Goal: Information Seeking & Learning: Learn about a topic

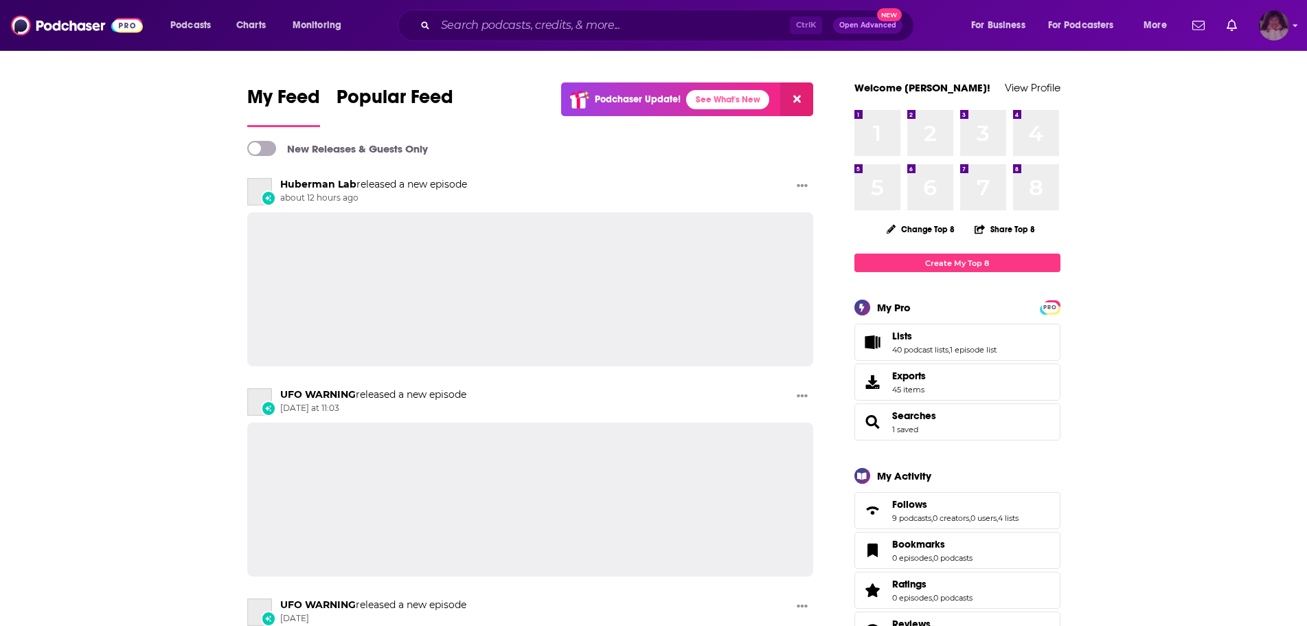
click at [1279, 34] on img "Logged in as angelport" at bounding box center [1274, 25] width 30 height 30
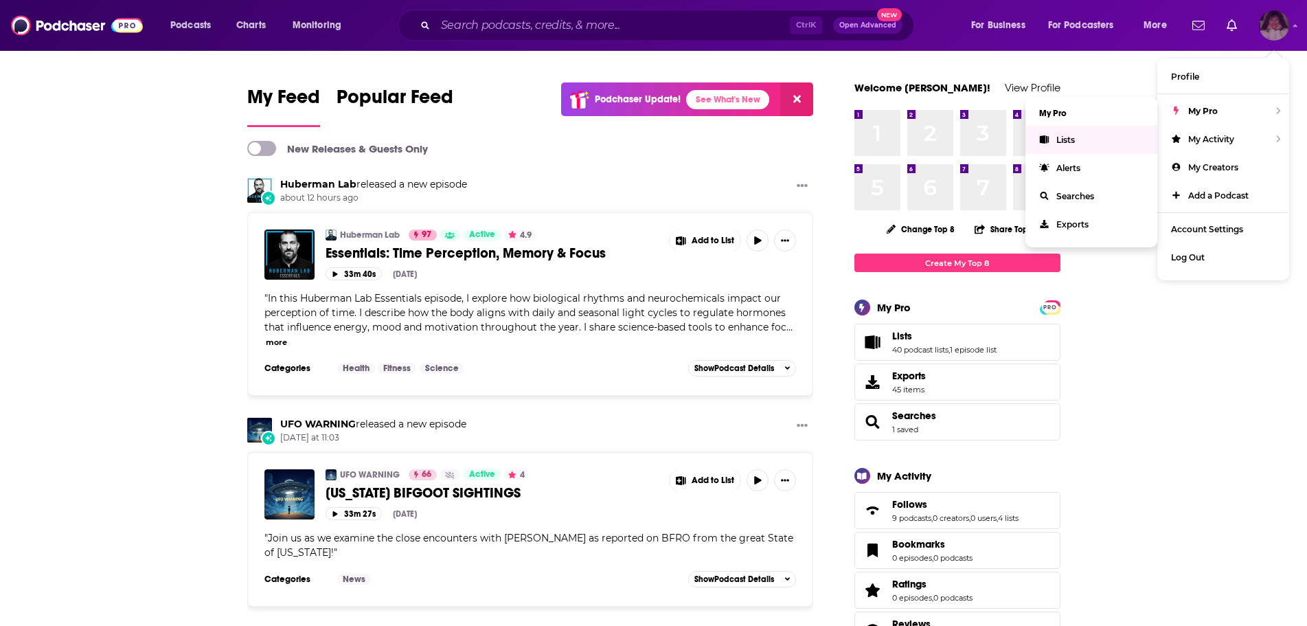
click at [1090, 131] on link "Lists" at bounding box center [1092, 140] width 132 height 28
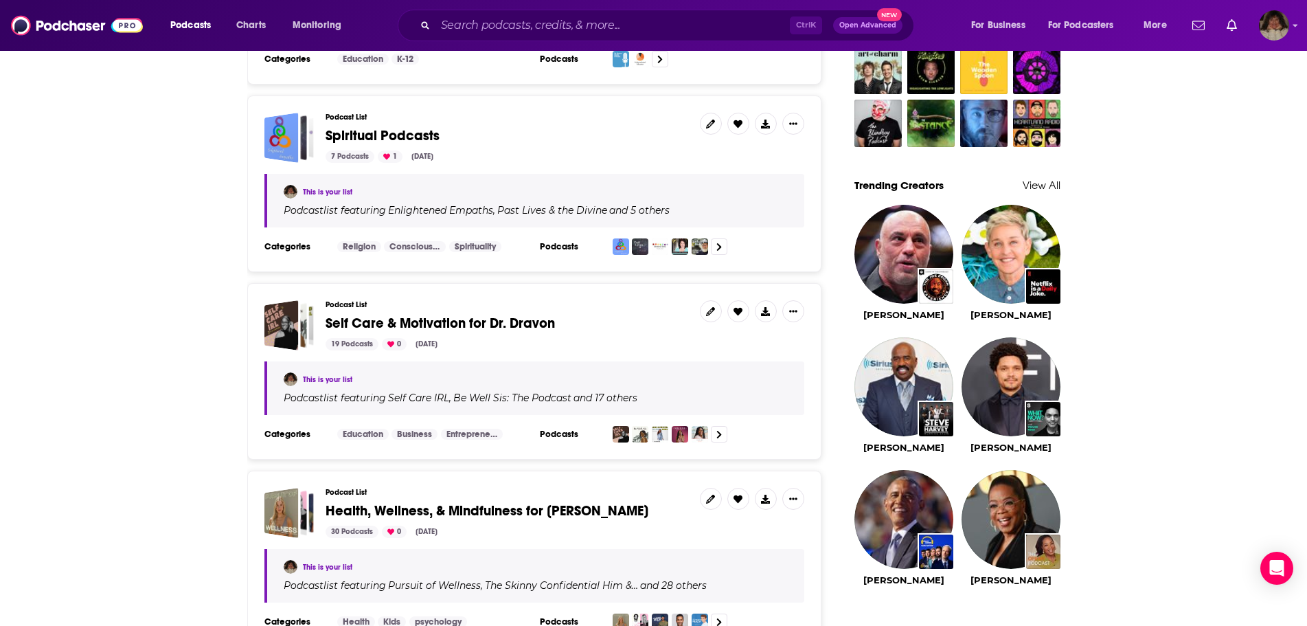
scroll to position [1099, 0]
click at [420, 132] on span "Spiritual Podcasts" at bounding box center [383, 134] width 114 height 17
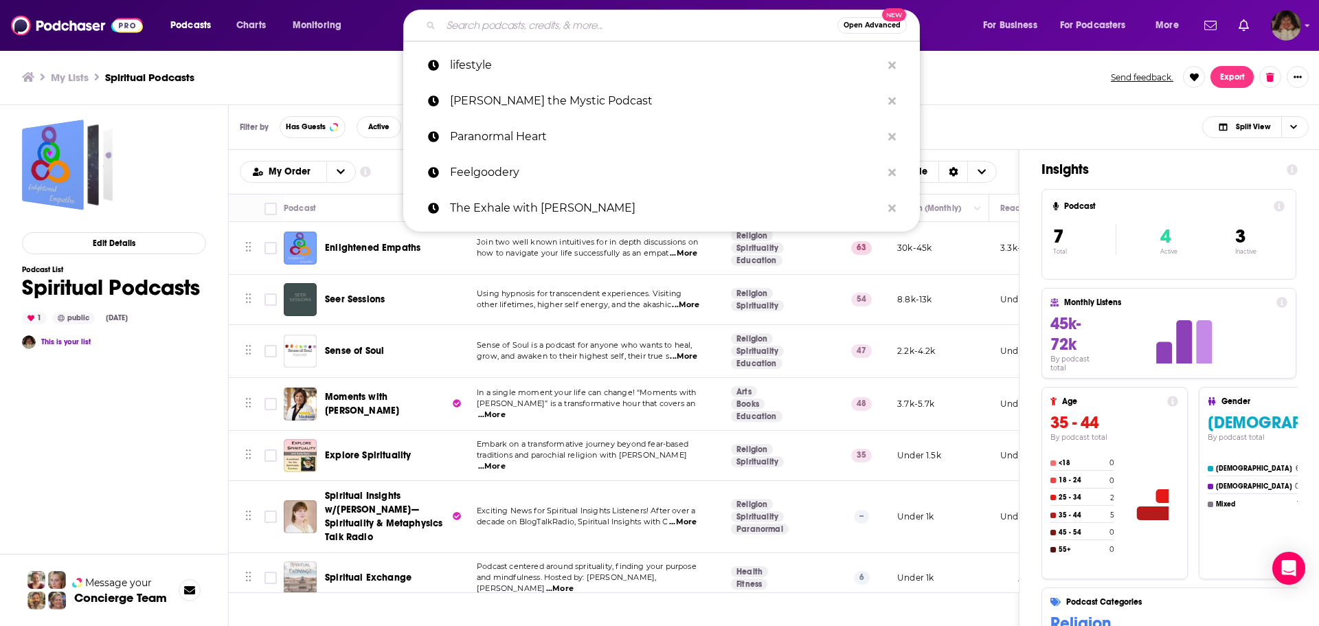
click at [546, 17] on input "Search podcasts, credits, & more..." at bounding box center [639, 25] width 396 height 22
click at [456, 29] on input "Search podcasts, credits, & more..." at bounding box center [639, 25] width 396 height 22
click at [949, 12] on div "Open Advanced New lifestyle [PERSON_NAME] the Mystic Podcast Paranormal Heart F…" at bounding box center [674, 26] width 587 height 32
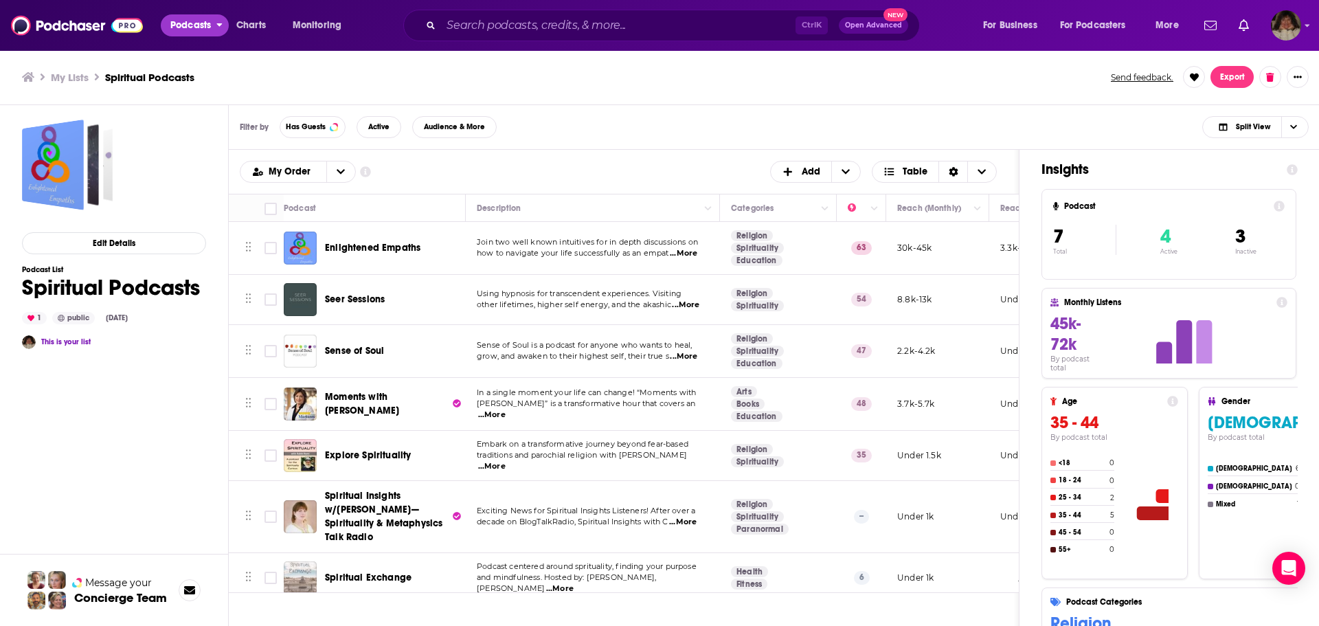
click at [204, 23] on span "Podcasts" at bounding box center [190, 25] width 41 height 19
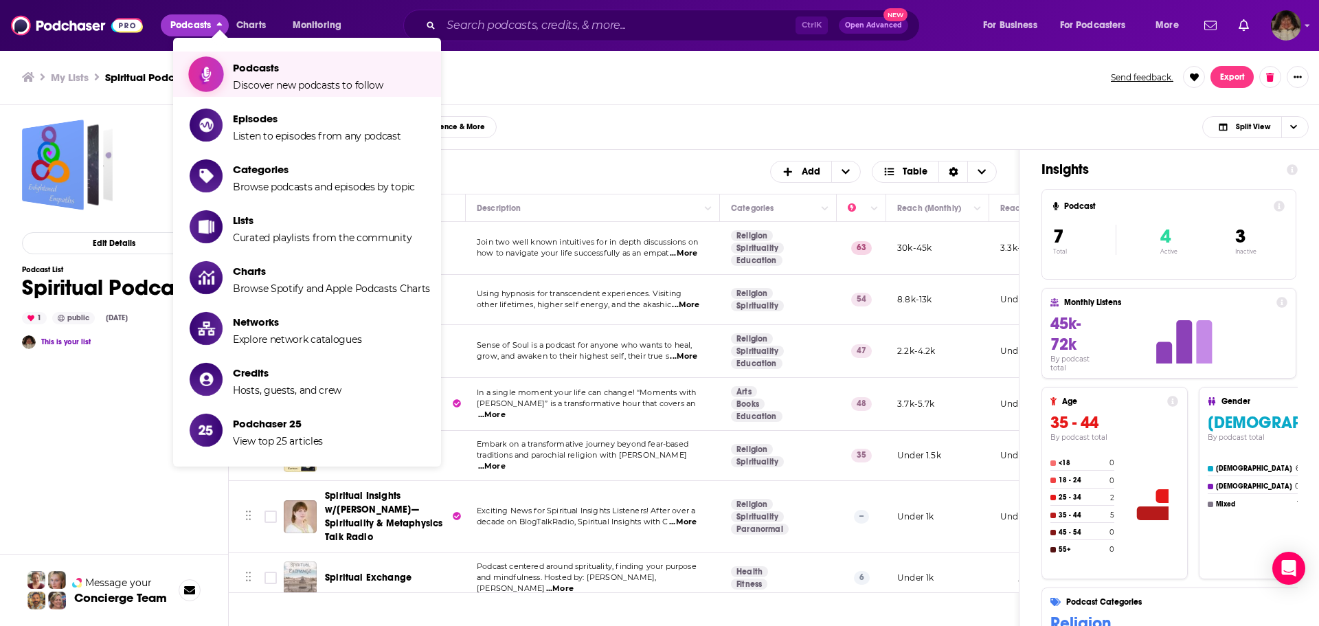
click at [245, 69] on span "Podcasts" at bounding box center [308, 67] width 150 height 13
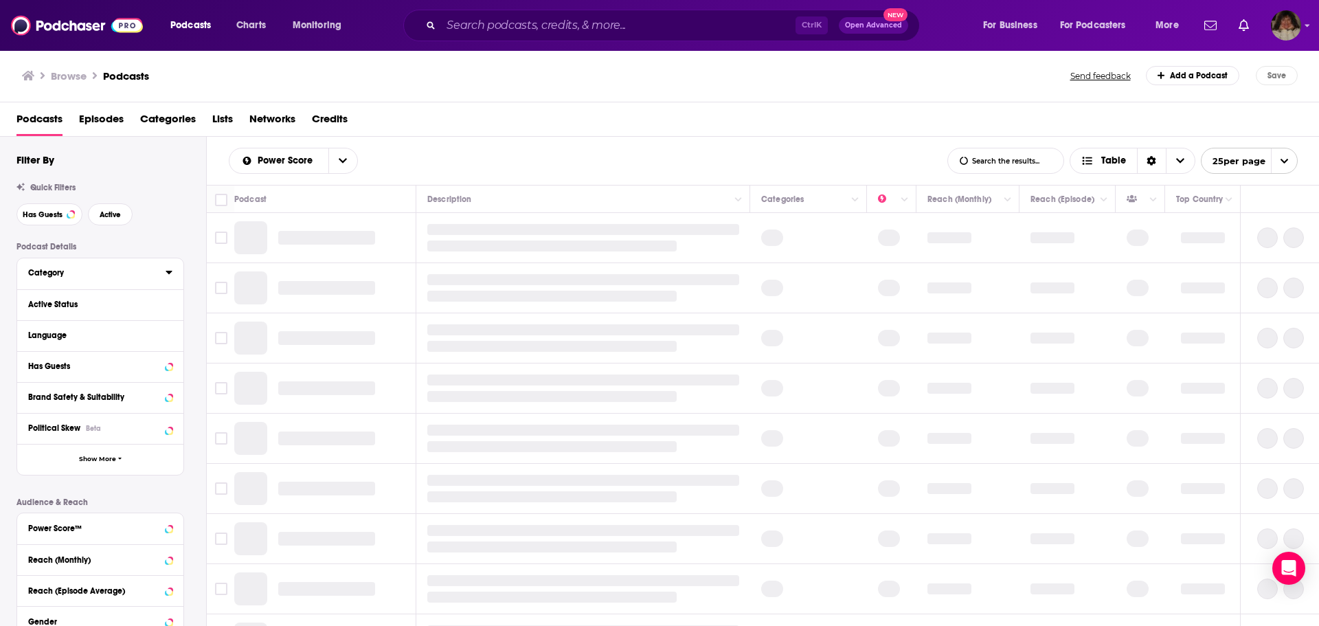
click at [78, 271] on div "Category" at bounding box center [92, 273] width 128 height 10
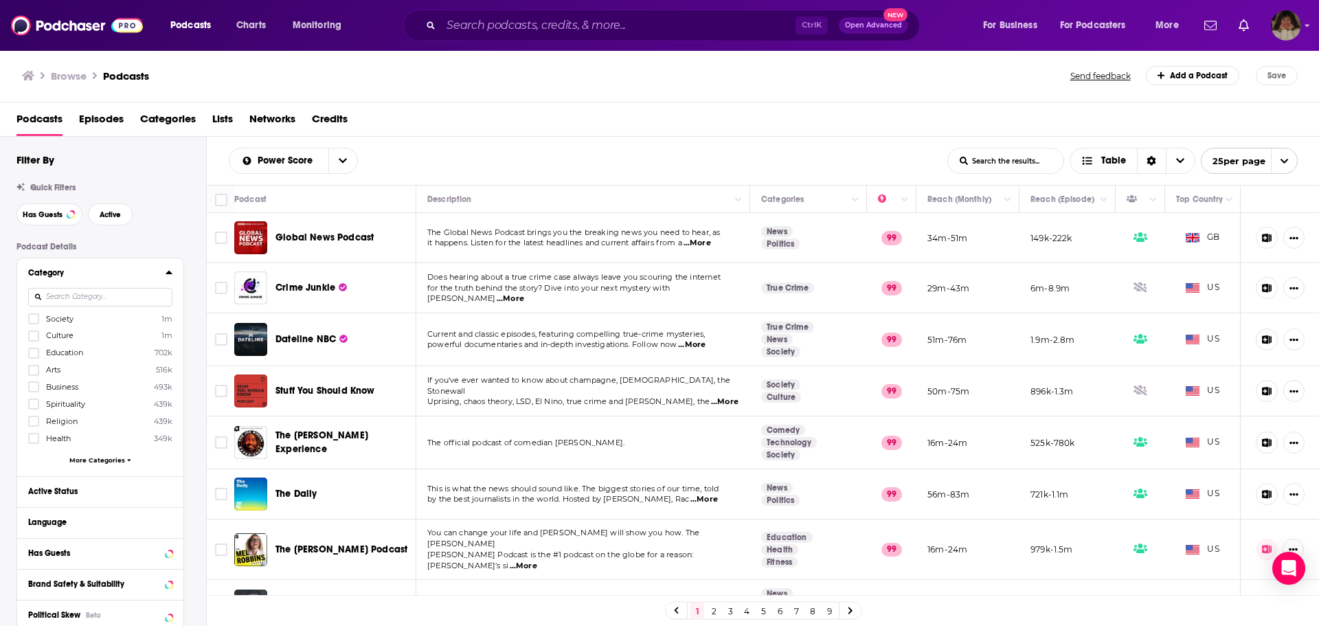
click at [144, 258] on div "Category Society 1m Culture 1m Education 702k Arts 516k Business 493k Spiritual…" at bounding box center [100, 460] width 168 height 405
click at [333, 230] on div "Global News Podcast" at bounding box center [346, 237] width 143 height 33
click at [328, 236] on span "Global News Podcast" at bounding box center [324, 238] width 98 height 12
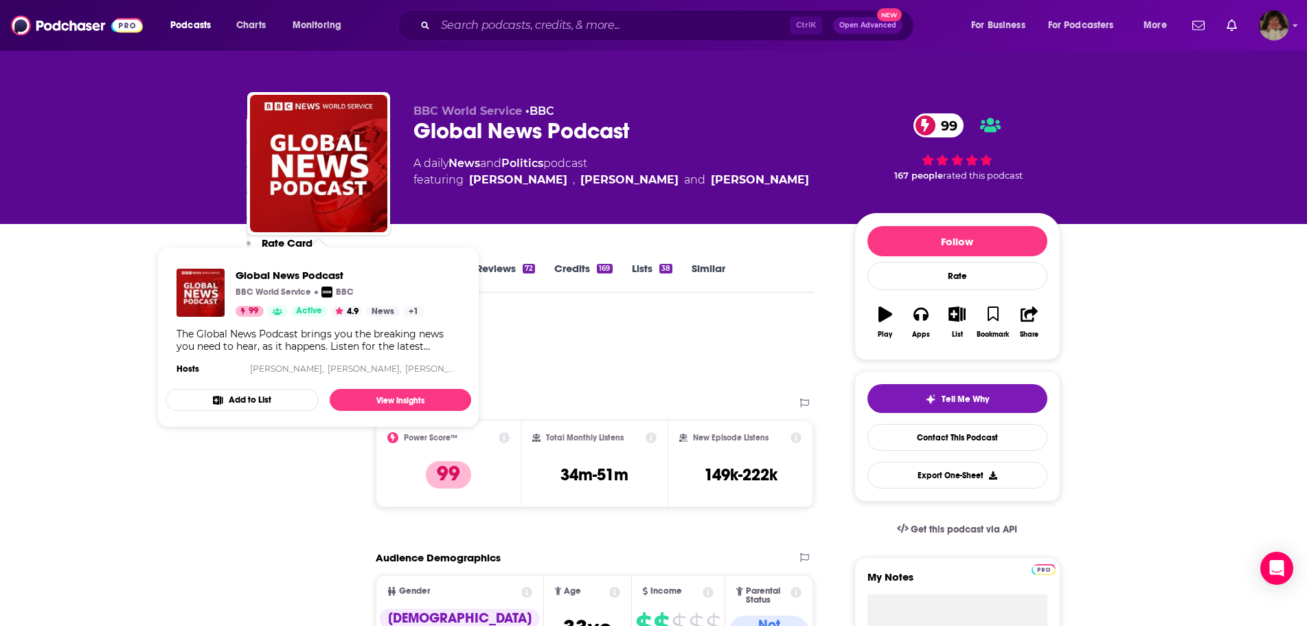
scroll to position [548, 0]
